Goal: Task Accomplishment & Management: Use online tool/utility

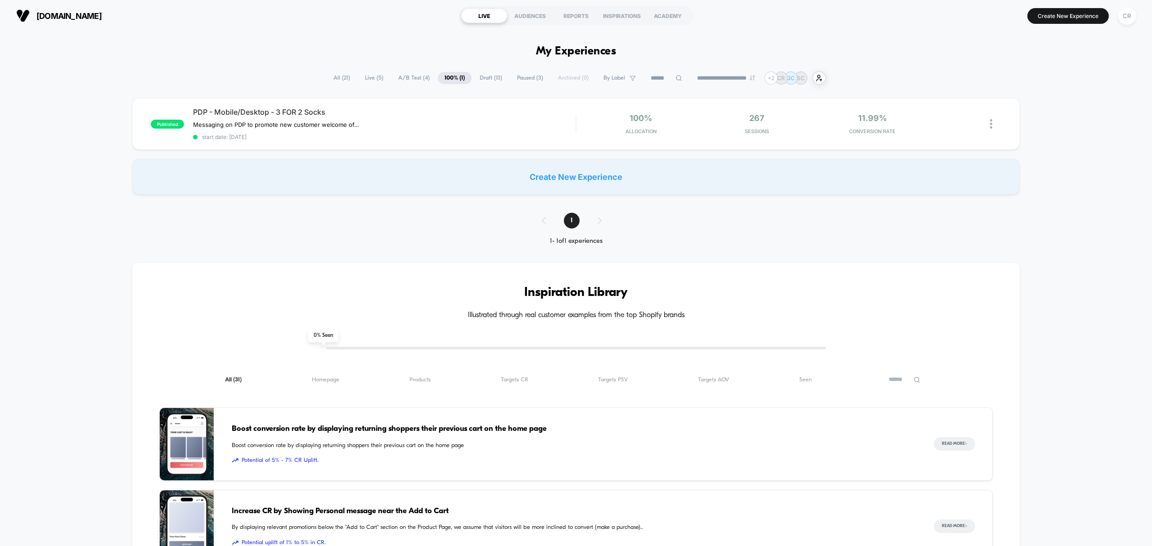
click at [373, 77] on span "Live ( 5 )" at bounding box center [374, 78] width 32 height 12
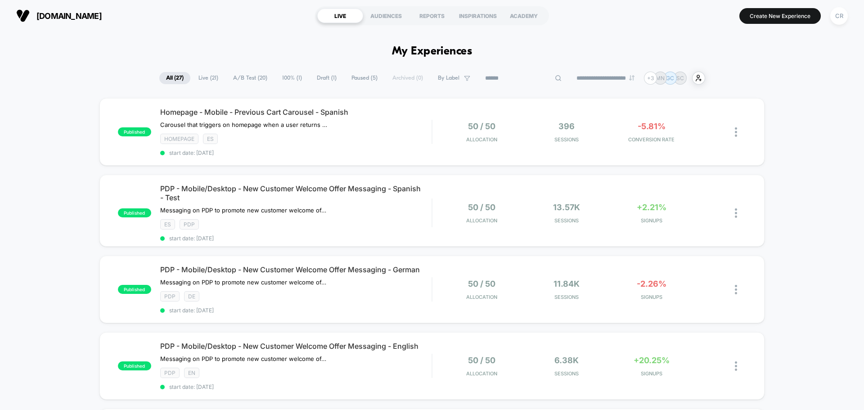
click at [516, 80] on input at bounding box center [523, 78] width 90 height 11
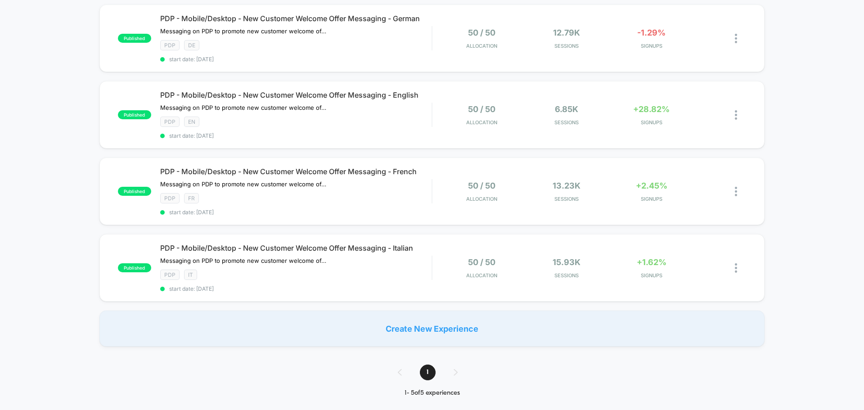
scroll to position [180, 0]
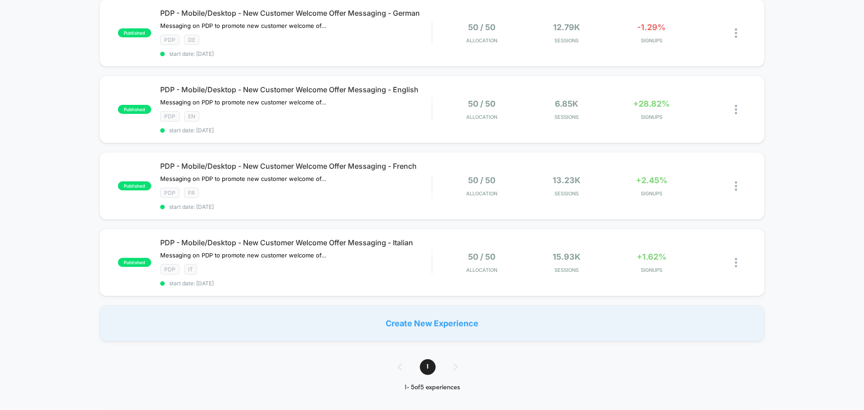
type input "***"
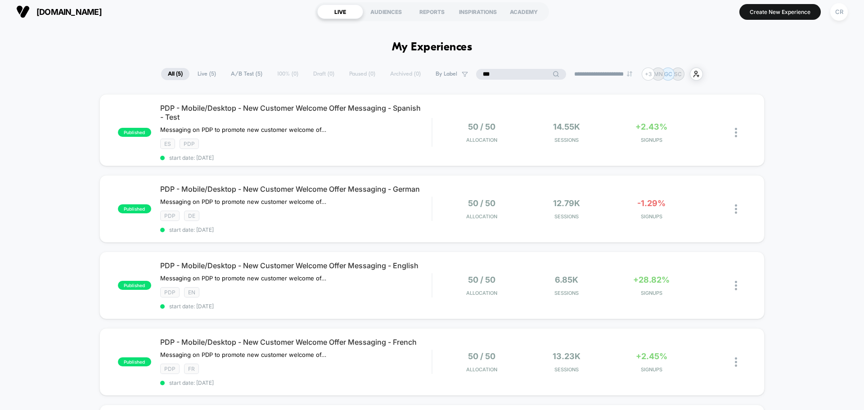
scroll to position [0, 0]
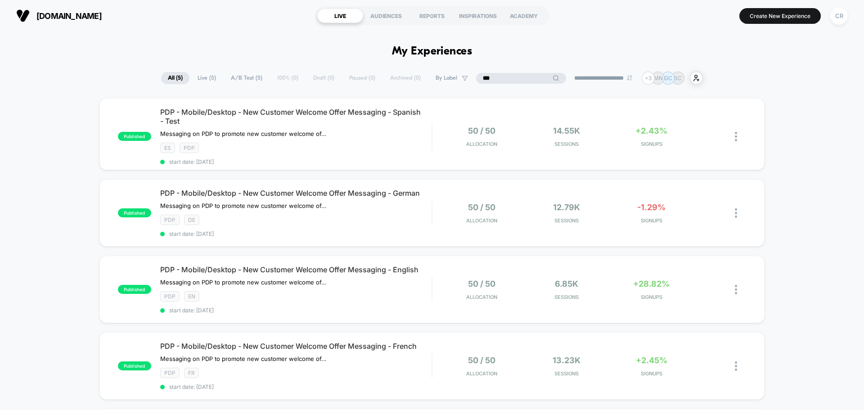
click at [203, 78] on span "Live ( 5 )" at bounding box center [207, 78] width 32 height 12
click at [507, 79] on input "***" at bounding box center [521, 78] width 45 height 11
click at [507, 79] on input "***" at bounding box center [522, 78] width 90 height 11
type input "*"
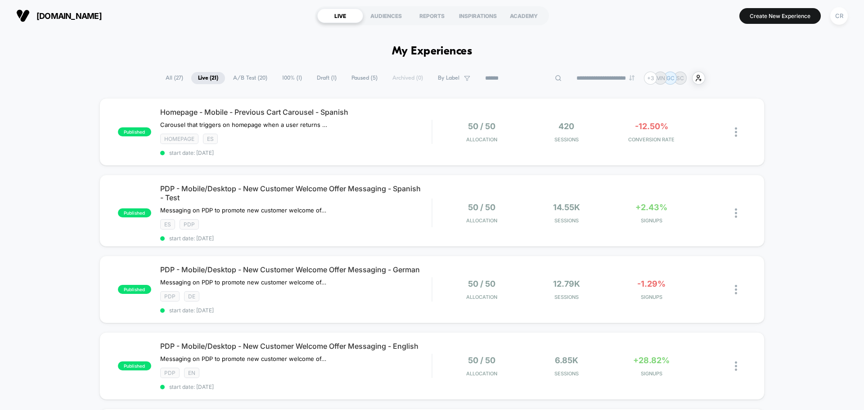
click at [455, 75] on span "By Label" at bounding box center [454, 78] width 46 height 12
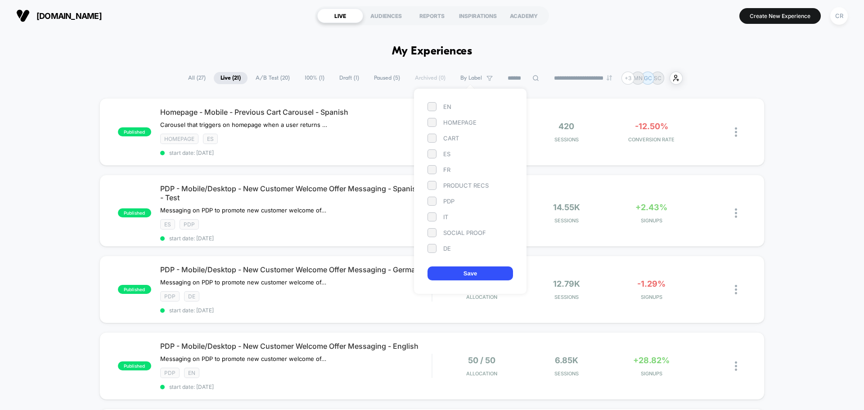
click at [431, 248] on span at bounding box center [432, 248] width 9 height 9
click at [436, 271] on button "Save" at bounding box center [471, 273] width 86 height 14
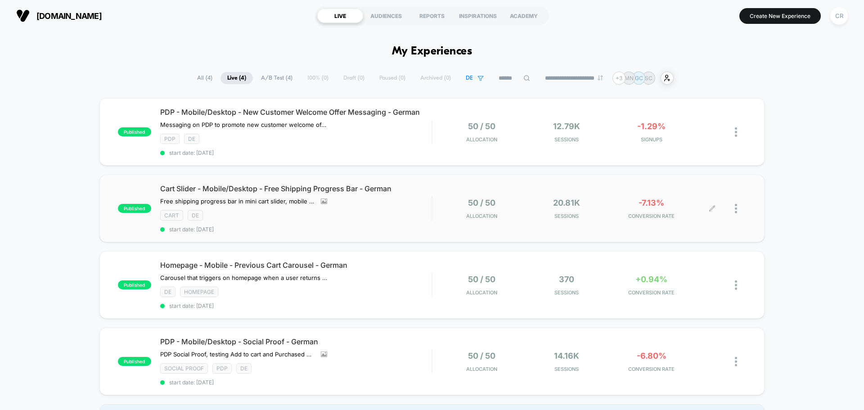
click at [658, 211] on div "-7.13% CONVERSION RATE" at bounding box center [651, 208] width 81 height 21
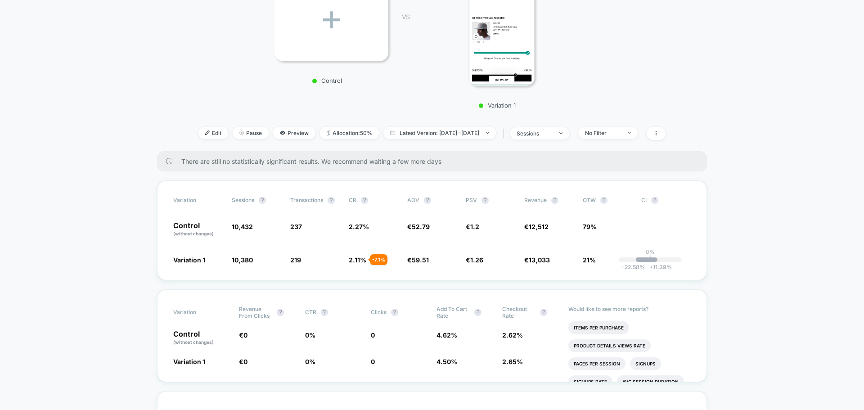
scroll to position [225, 0]
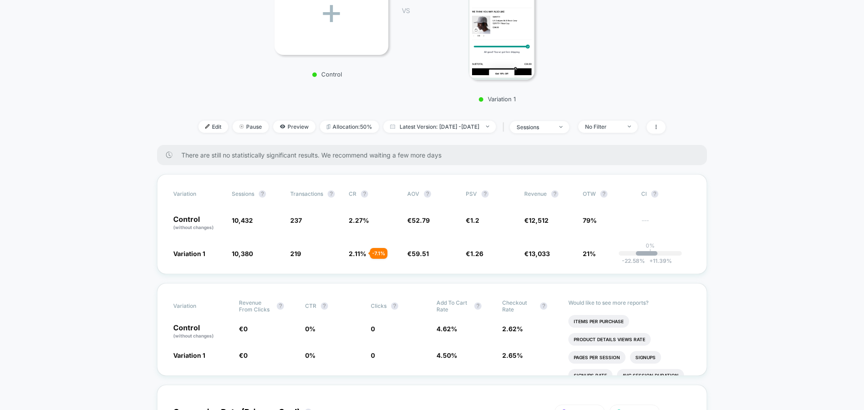
click at [662, 127] on div at bounding box center [653, 127] width 23 height 13
click at [666, 125] on span at bounding box center [656, 127] width 19 height 13
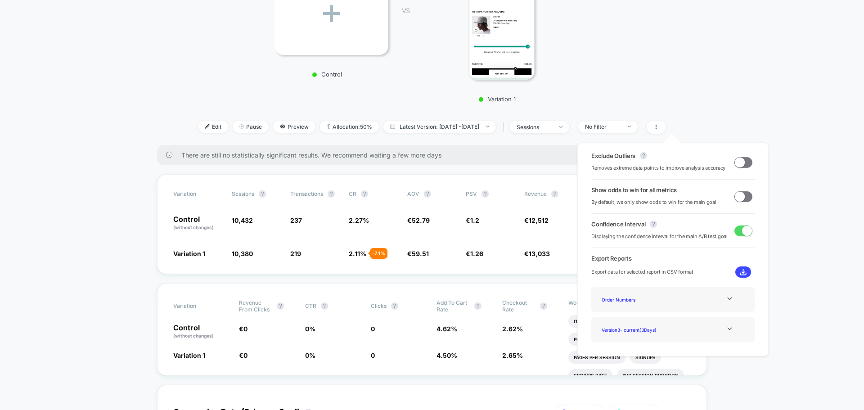
click at [741, 194] on span at bounding box center [740, 196] width 10 height 10
click at [774, 157] on div "Exclude Outliers ? Removes extreme data points to improve analysis accuracy Sho…" at bounding box center [672, 250] width 209 height 232
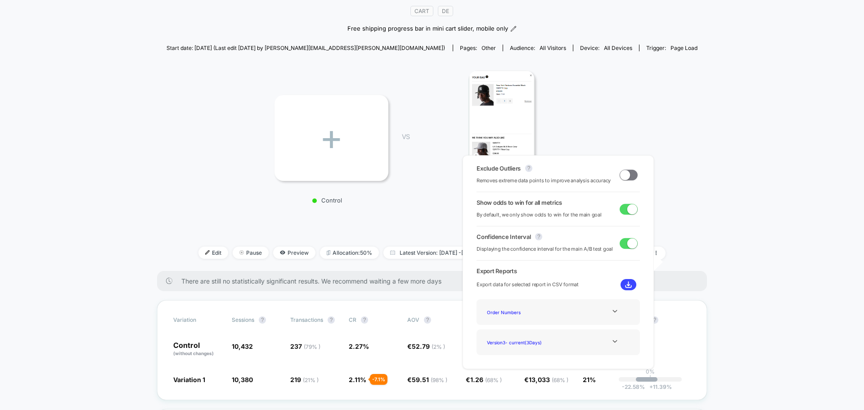
scroll to position [90, 0]
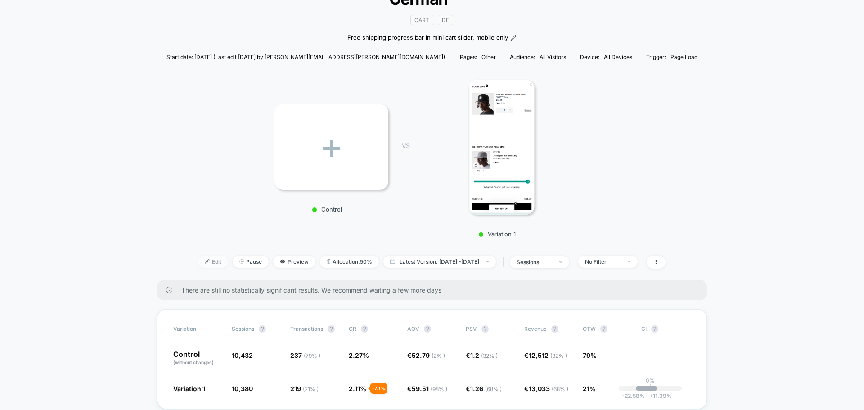
click at [202, 262] on span "Edit" at bounding box center [213, 262] width 30 height 12
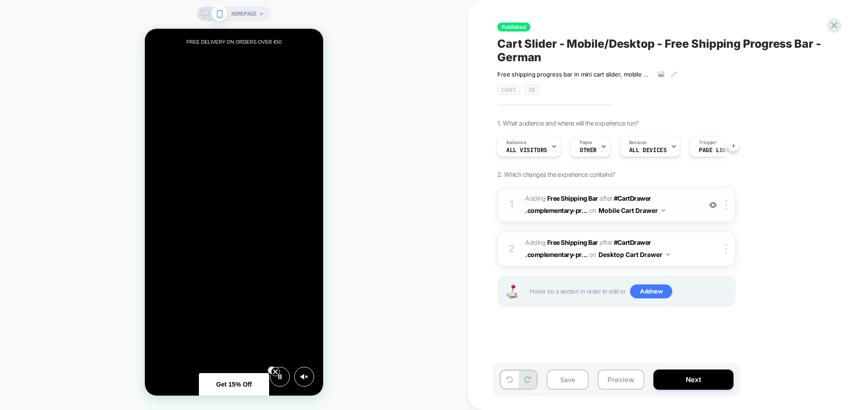
scroll to position [0, 356]
click at [717, 205] on div at bounding box center [713, 205] width 15 height 10
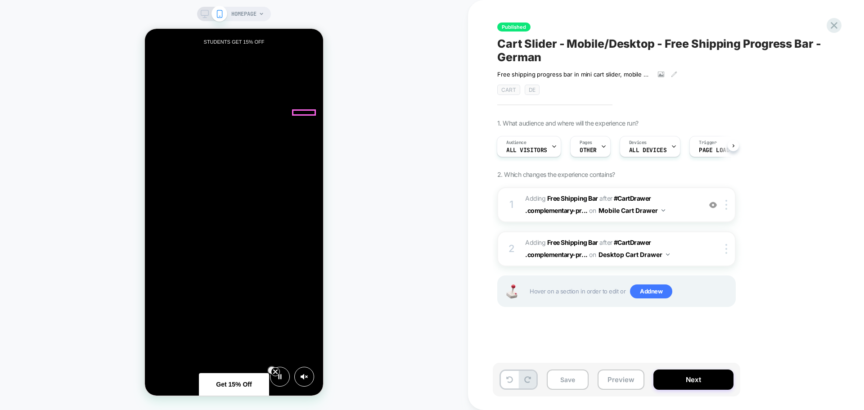
scroll to position [0, 535]
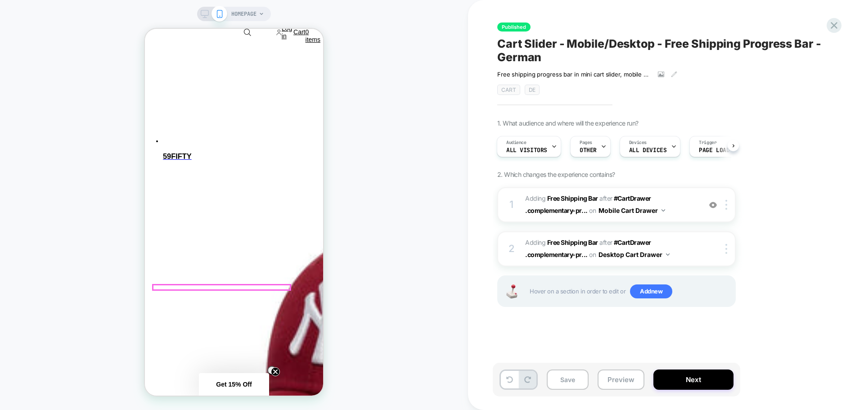
scroll to position [810, 0]
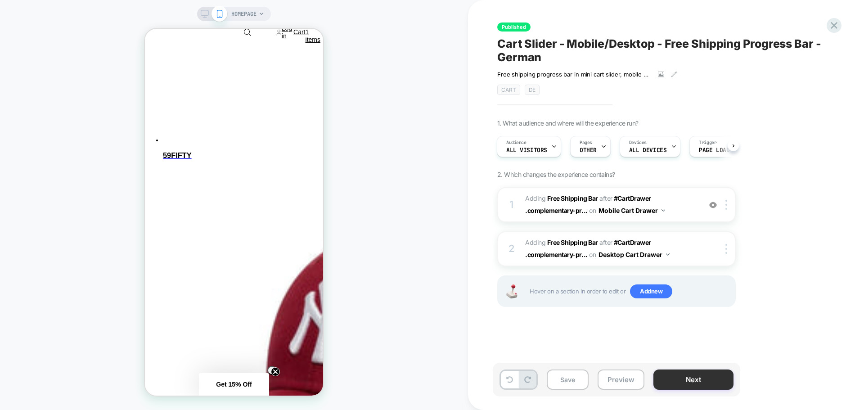
scroll to position [0, 356]
click at [666, 370] on button "Next" at bounding box center [694, 380] width 80 height 20
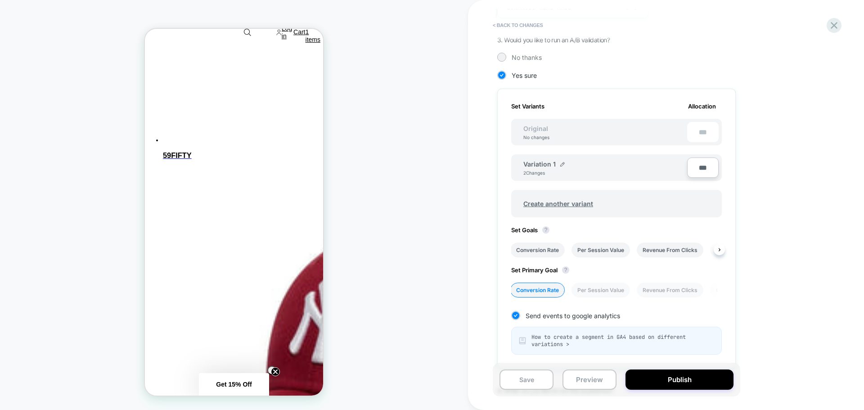
scroll to position [0, 0]
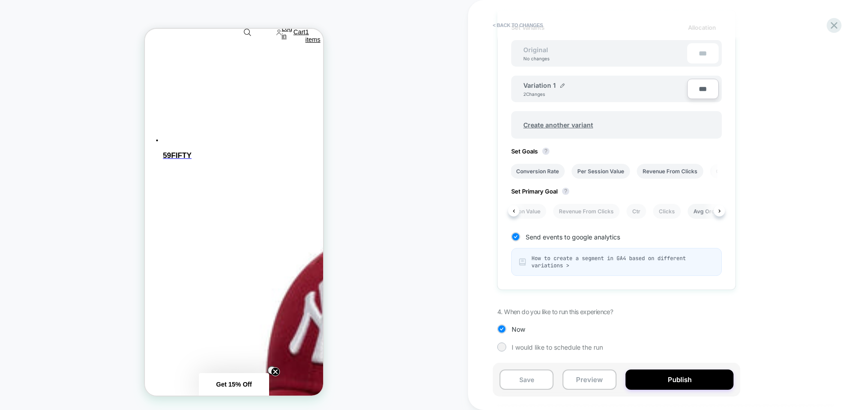
click at [698, 211] on li "Avg Order Value" at bounding box center [715, 211] width 54 height 15
click at [591, 266] on span "How to create a segment in GA4 based on different variations >" at bounding box center [623, 262] width 183 height 14
click at [523, 376] on button "Save" at bounding box center [527, 380] width 54 height 20
click at [659, 379] on button "Publish" at bounding box center [680, 380] width 108 height 20
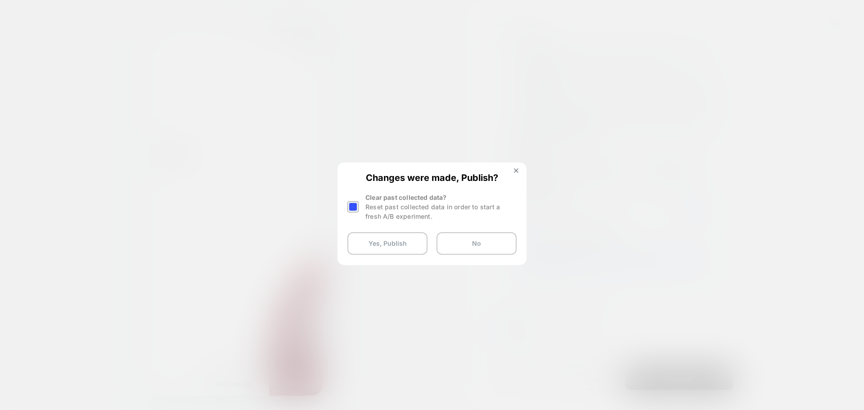
click at [359, 207] on div at bounding box center [354, 207] width 14 height 28
click at [357, 210] on div at bounding box center [352, 206] width 11 height 11
click at [365, 243] on button "Yes, Publish" at bounding box center [387, 243] width 80 height 23
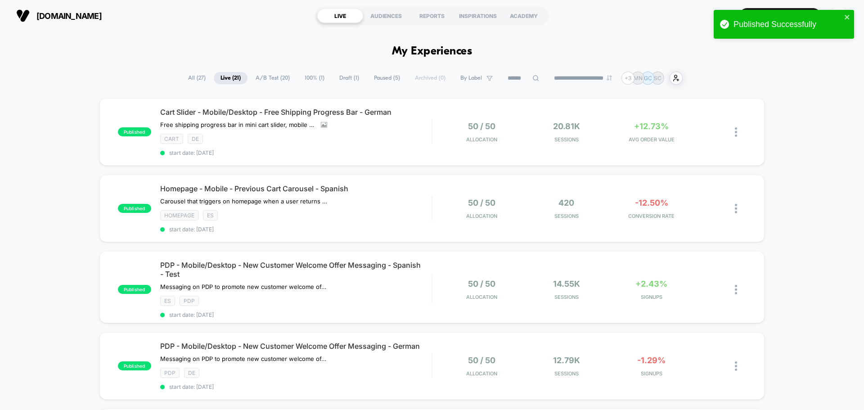
click at [506, 77] on input at bounding box center [523, 78] width 45 height 11
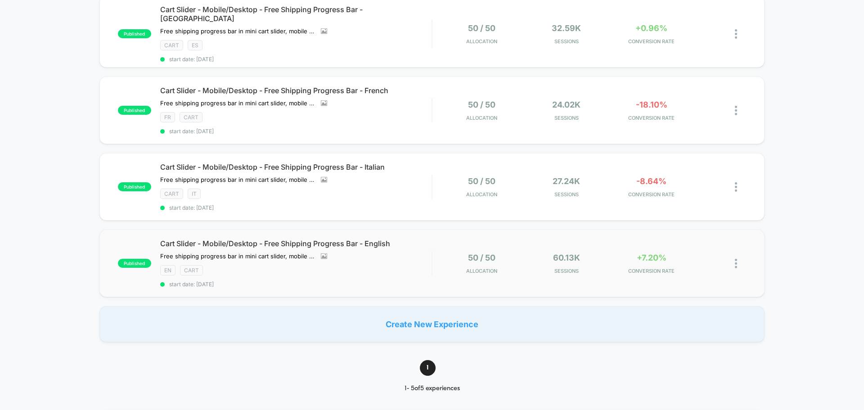
scroll to position [180, 0]
type input "****"
click at [640, 252] on span "+7.20%" at bounding box center [652, 256] width 30 height 9
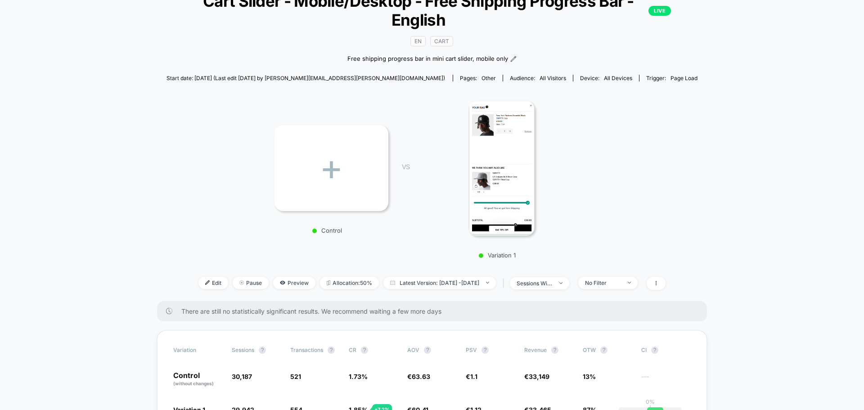
scroll to position [90, 0]
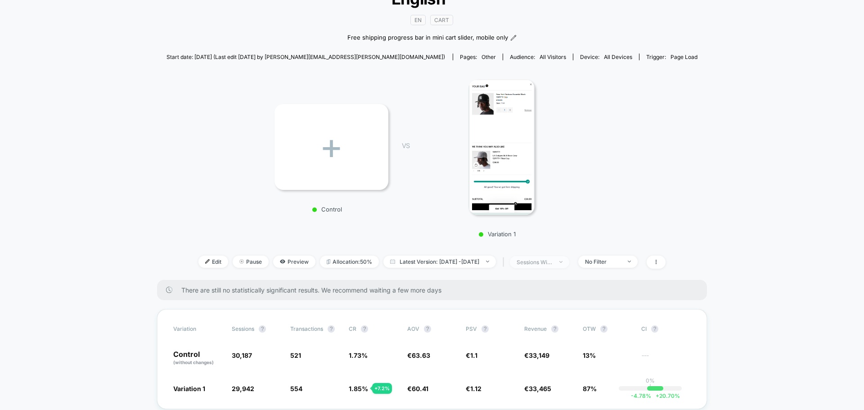
click at [553, 259] on div "sessions with impression" at bounding box center [535, 262] width 36 height 7
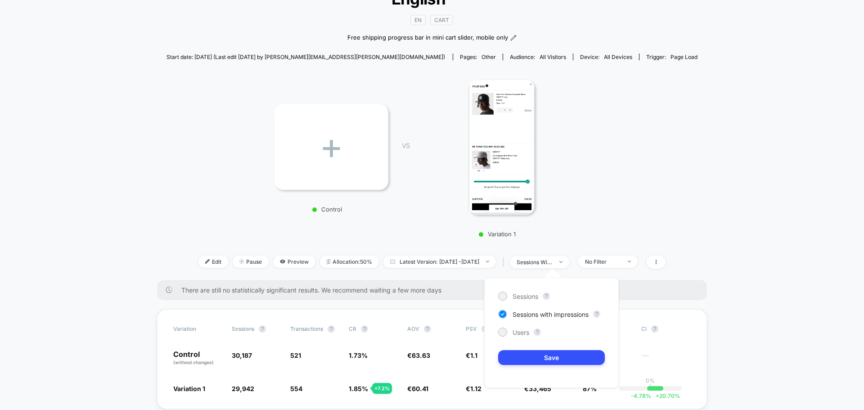
click at [586, 222] on div "+ Control VS Variation 1" at bounding box center [428, 155] width 532 height 173
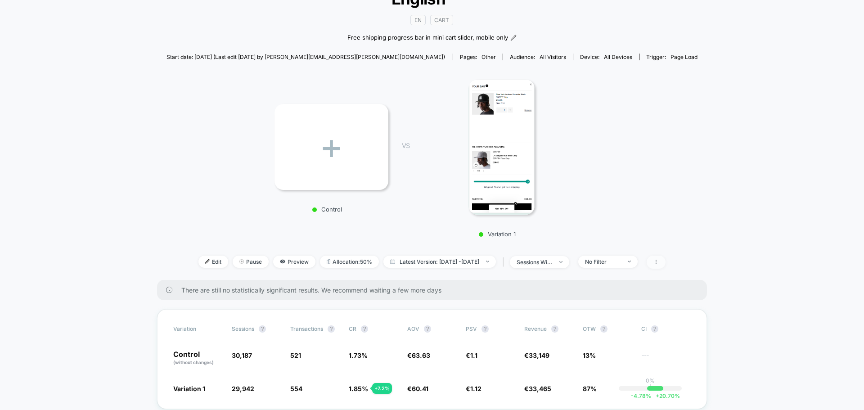
click at [666, 266] on span at bounding box center [656, 262] width 19 height 13
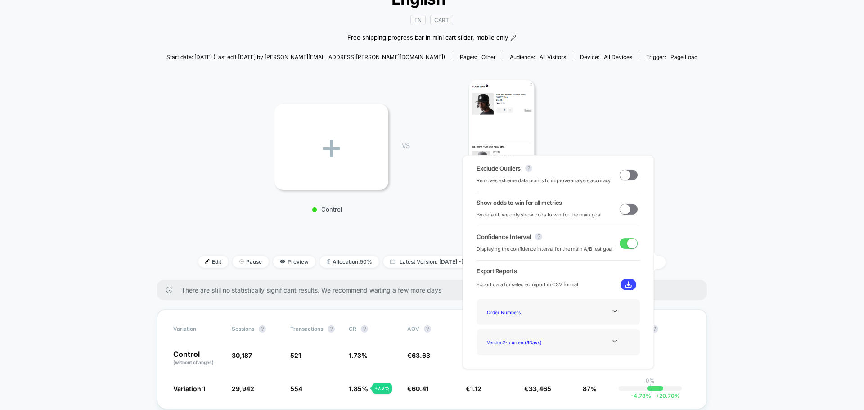
click at [673, 244] on div "< Back to all live experiences Cart Slider - Mobile/Desktop - Free Shipping Pro…" at bounding box center [433, 118] width 532 height 323
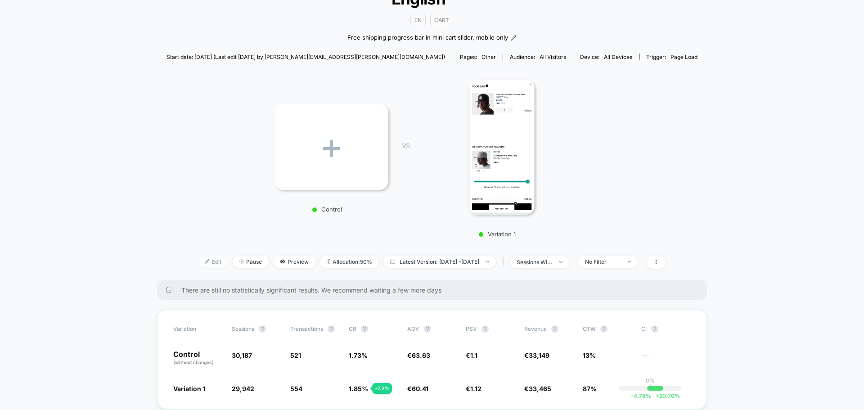
click at [198, 257] on span "Edit" at bounding box center [213, 262] width 30 height 12
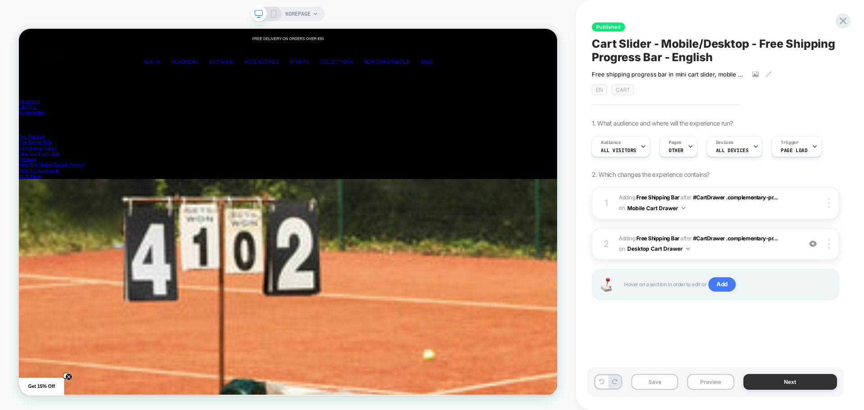
click at [788, 385] on button "Next" at bounding box center [791, 382] width 94 height 16
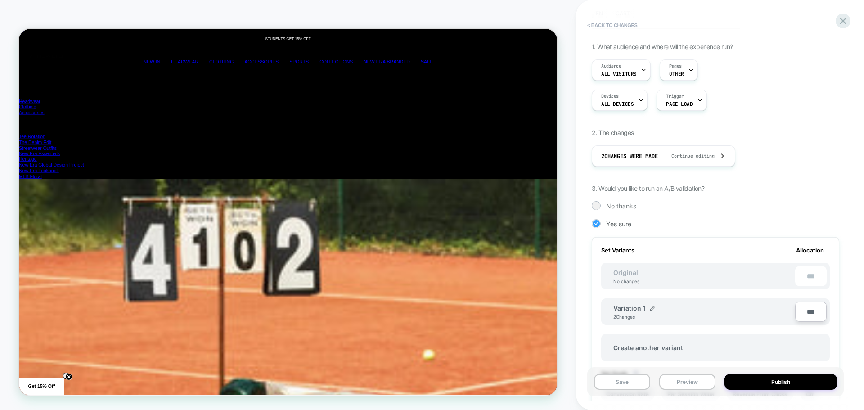
scroll to position [0, 1619]
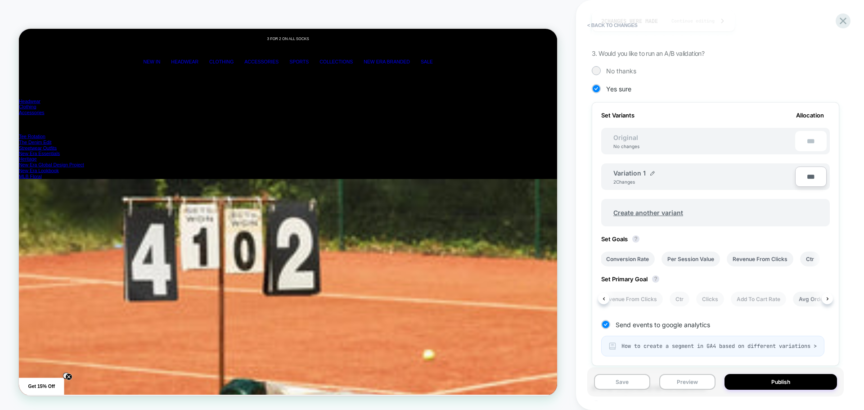
click at [800, 298] on li "Avg Order Value" at bounding box center [820, 299] width 54 height 15
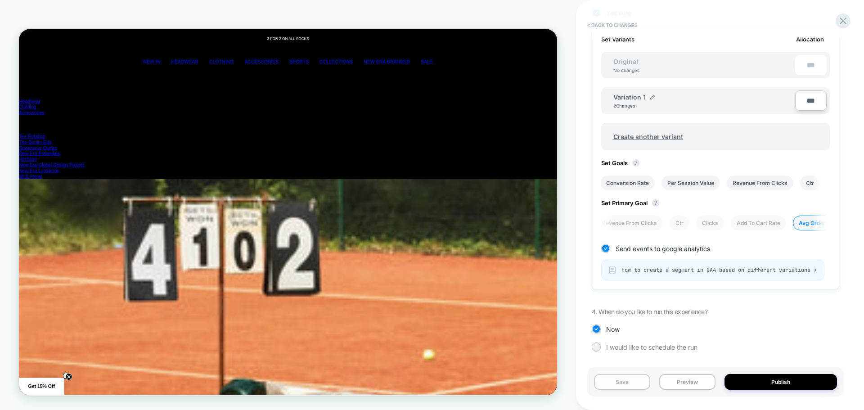
click at [642, 380] on button "Save" at bounding box center [622, 382] width 56 height 16
click at [785, 379] on button "Publish" at bounding box center [781, 382] width 113 height 16
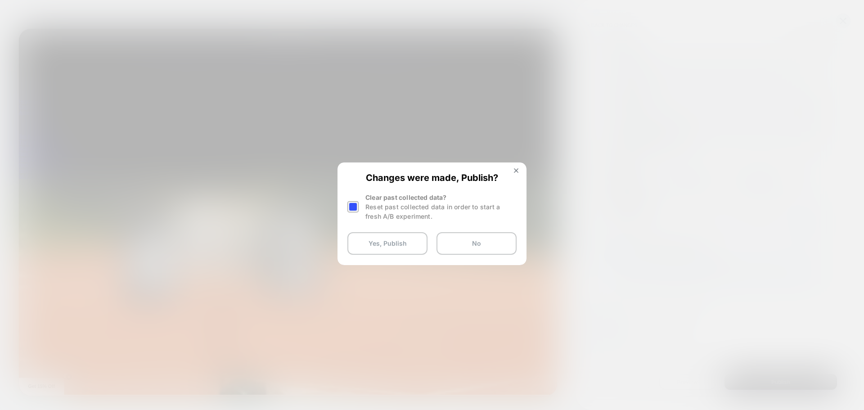
click at [352, 206] on div at bounding box center [352, 206] width 11 height 11
click at [367, 241] on button "Yes, Publish" at bounding box center [387, 243] width 80 height 23
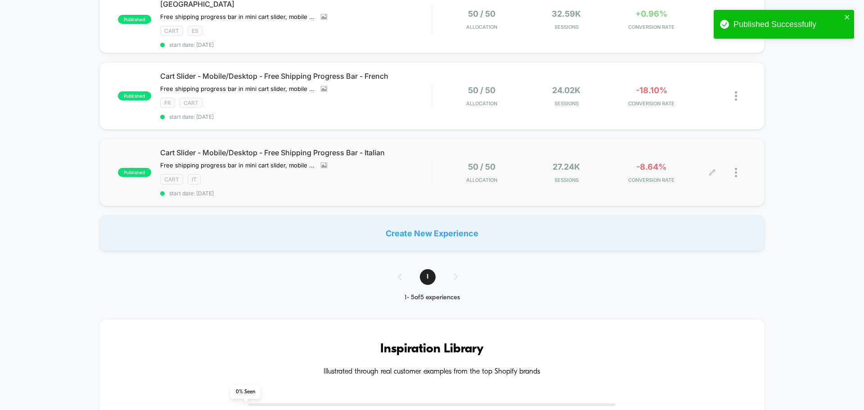
click at [647, 170] on div "-8.64% CONVERSION RATE" at bounding box center [651, 172] width 81 height 21
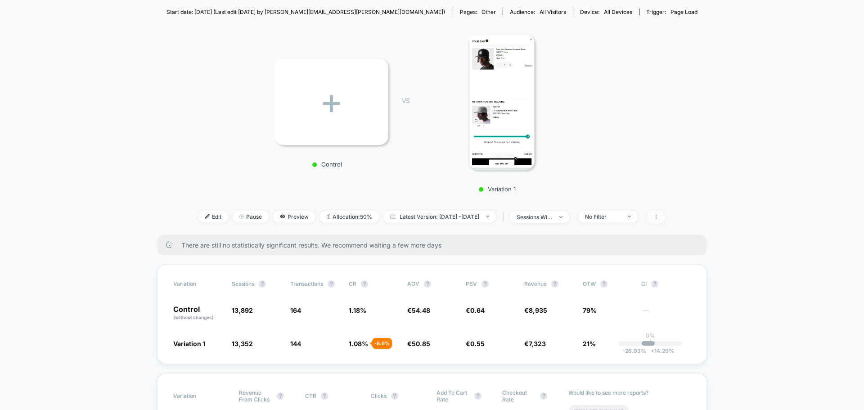
click at [659, 215] on icon at bounding box center [656, 216] width 5 height 5
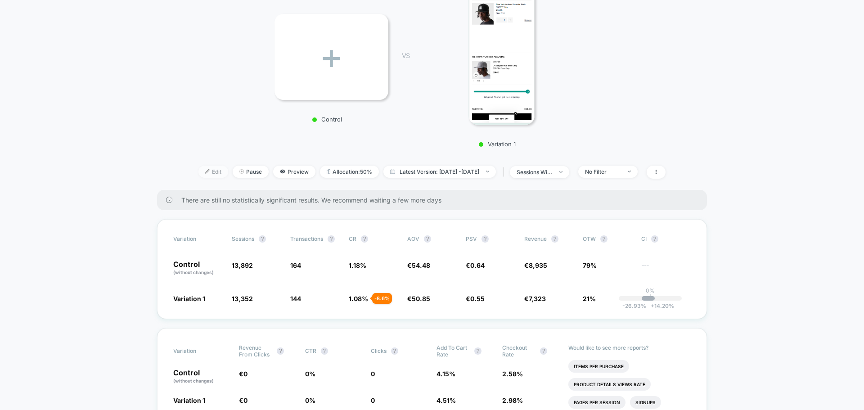
click at [198, 171] on span "Edit" at bounding box center [213, 172] width 30 height 12
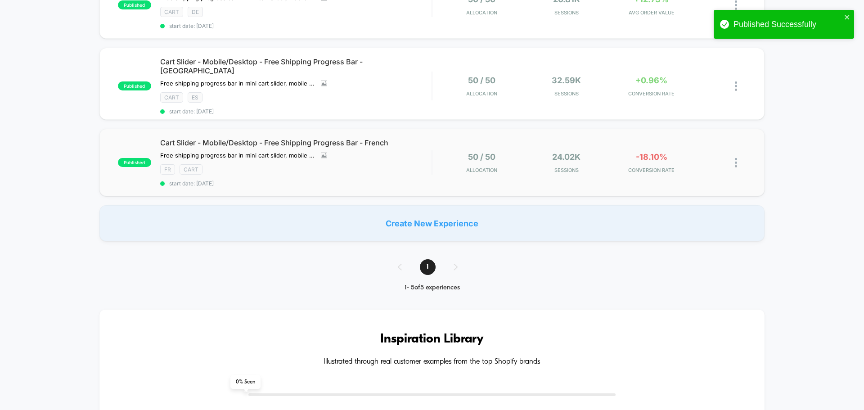
scroll to position [225, 0]
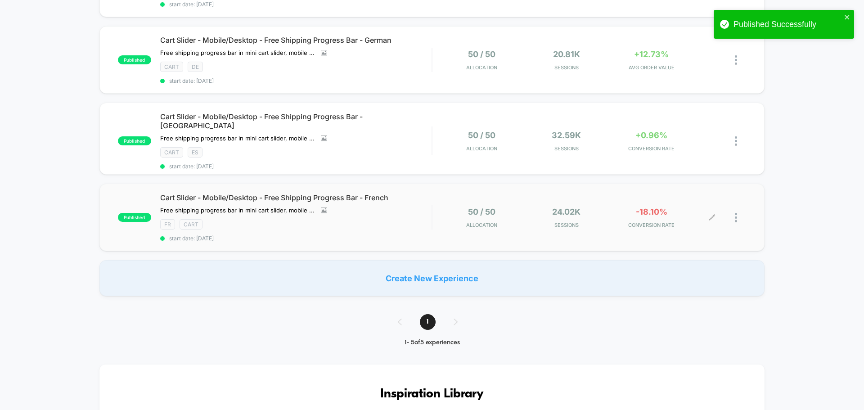
click at [661, 215] on div "-18.10% CONVERSION RATE" at bounding box center [651, 217] width 81 height 21
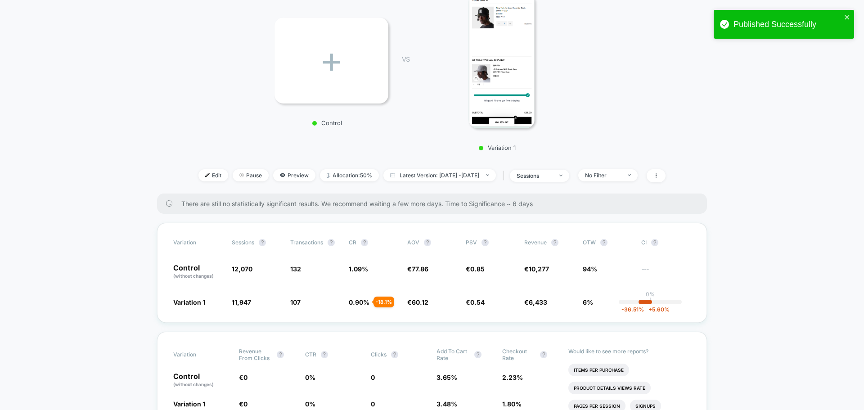
scroll to position [180, 0]
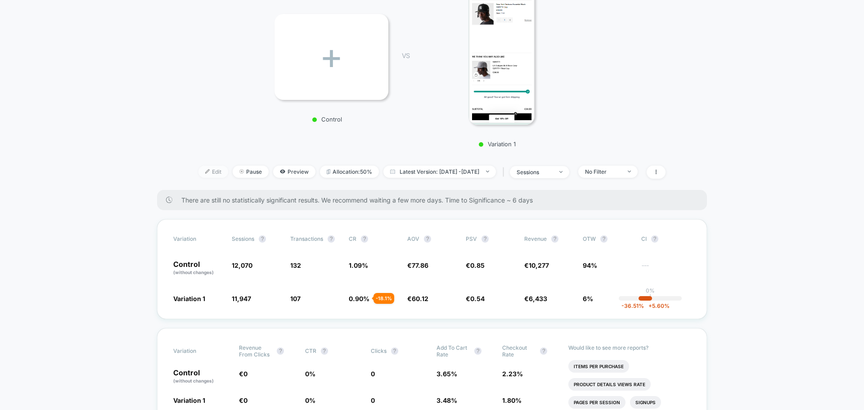
click at [202, 173] on span "Edit" at bounding box center [213, 172] width 30 height 12
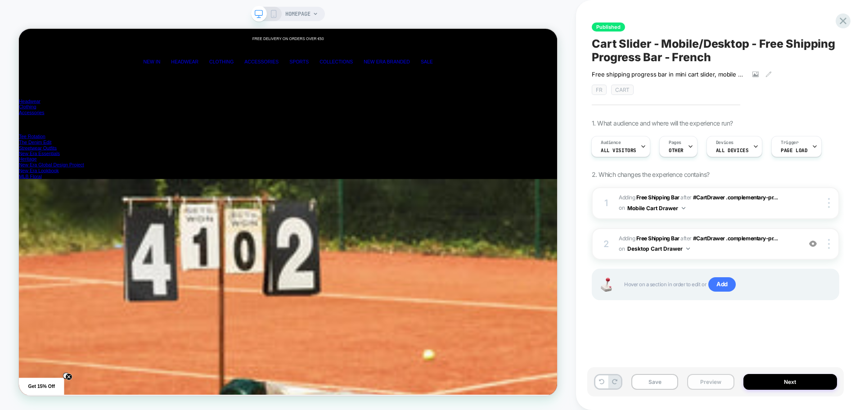
scroll to position [0, 1436]
click at [778, 376] on button "Next" at bounding box center [791, 382] width 94 height 16
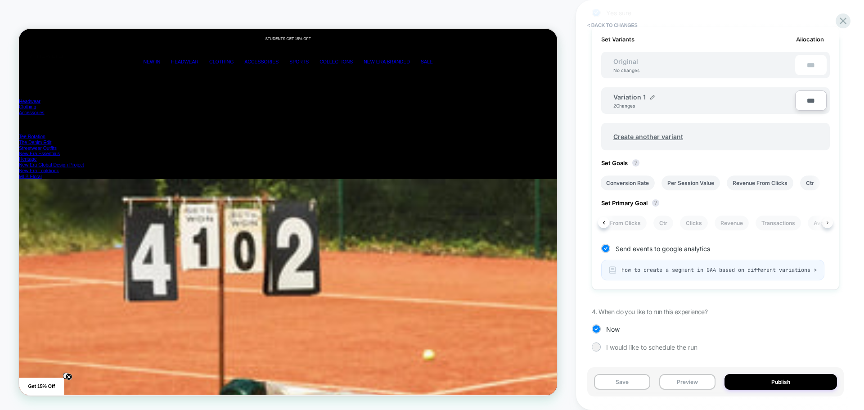
scroll to position [0, 0]
click at [753, 216] on li "Avg Order Value" at bounding box center [738, 223] width 54 height 15
click at [639, 382] on button "Save" at bounding box center [622, 382] width 56 height 16
click at [762, 379] on button "Publish" at bounding box center [781, 382] width 113 height 16
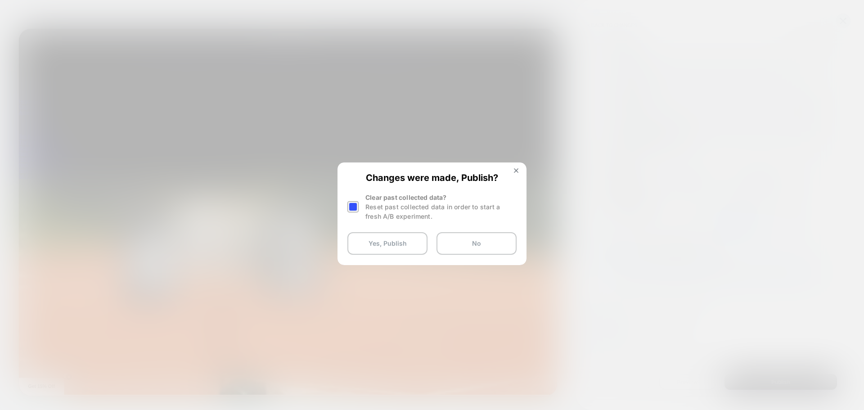
click at [353, 207] on div at bounding box center [352, 206] width 11 height 11
click at [366, 244] on button "Yes, Publish" at bounding box center [387, 243] width 80 height 23
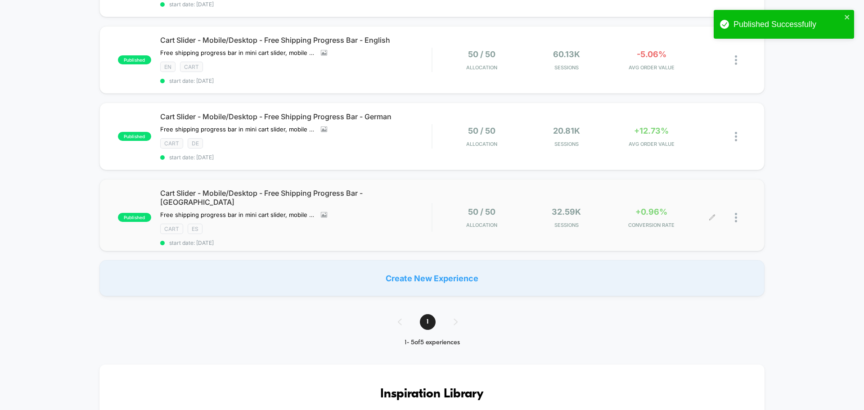
click at [636, 210] on span "+0.96%" at bounding box center [652, 211] width 32 height 9
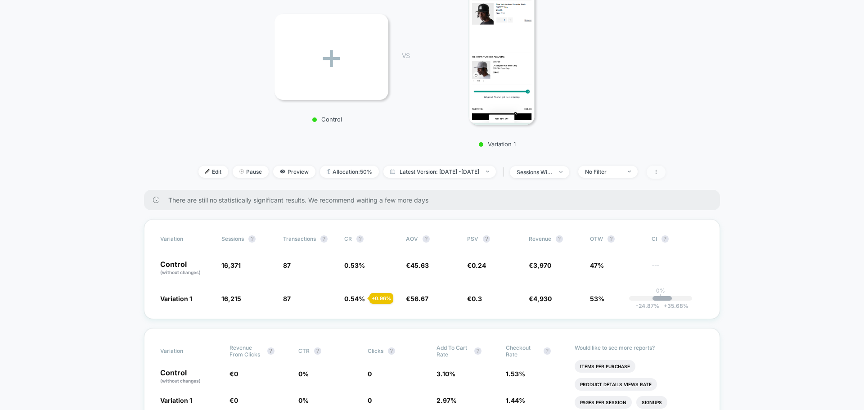
click at [666, 171] on span at bounding box center [656, 172] width 19 height 13
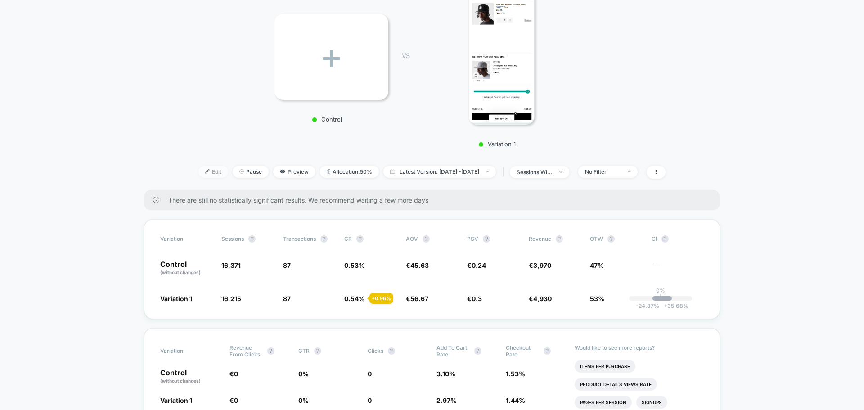
click at [205, 172] on img at bounding box center [207, 171] width 5 height 5
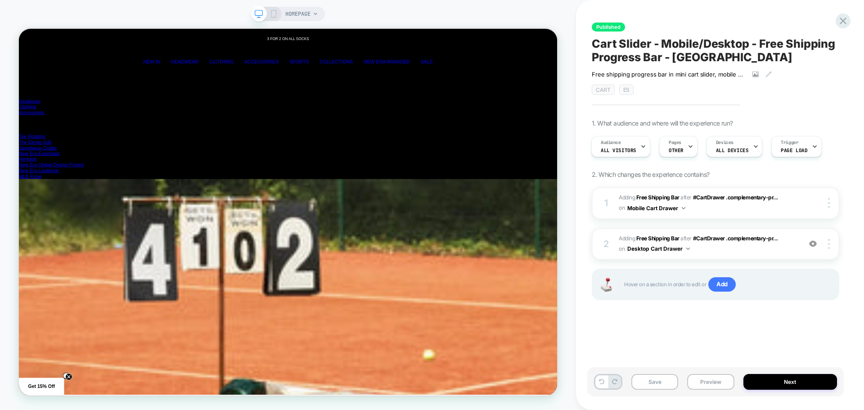
click at [760, 383] on button "Next" at bounding box center [791, 382] width 94 height 16
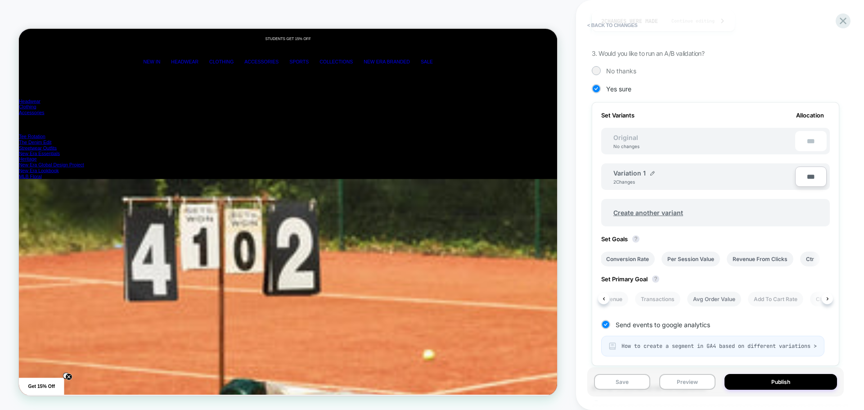
click at [704, 301] on li "Avg Order Value" at bounding box center [714, 299] width 54 height 15
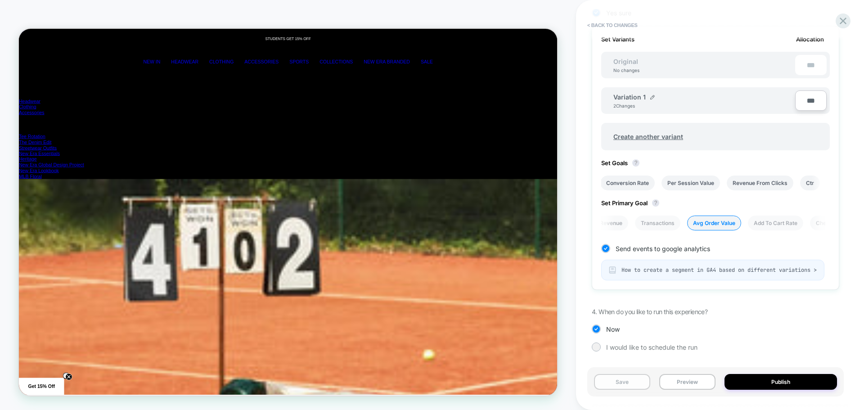
click at [604, 382] on button "Save" at bounding box center [622, 382] width 56 height 16
click at [787, 381] on button "Publish" at bounding box center [781, 382] width 113 height 16
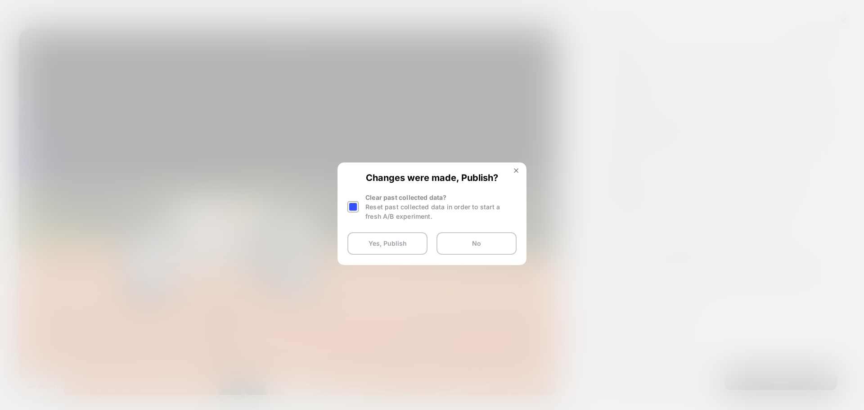
click at [360, 207] on div "Clear past collected data? Reset past collected data in order to start a fresh …" at bounding box center [431, 207] width 169 height 28
click at [360, 207] on div at bounding box center [354, 207] width 14 height 28
click at [353, 207] on div at bounding box center [352, 206] width 11 height 11
click at [367, 240] on button "Yes, Publish" at bounding box center [387, 243] width 80 height 23
